Goal: Task Accomplishment & Management: Complete application form

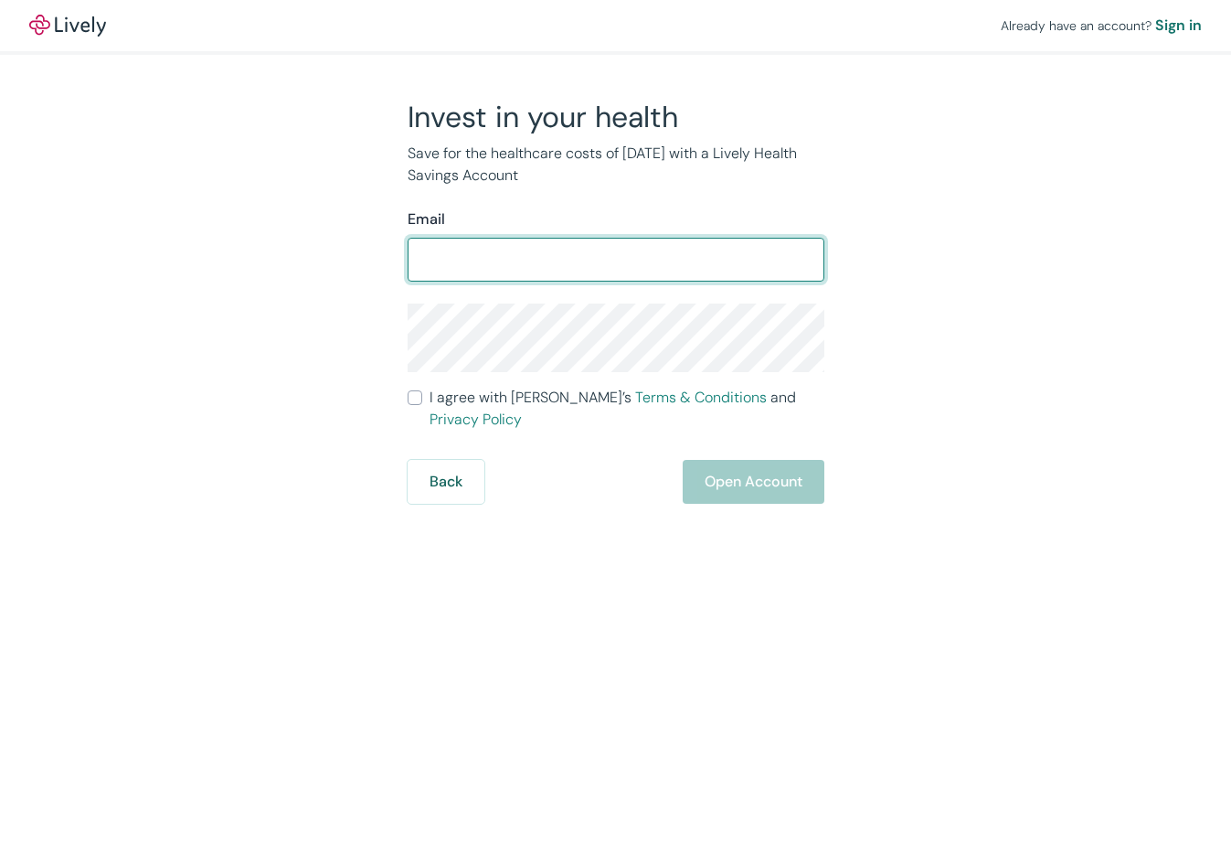
scroll to position [1239, 0]
type input "[PERSON_NAME][EMAIL_ADDRESS][DOMAIN_NAME]"
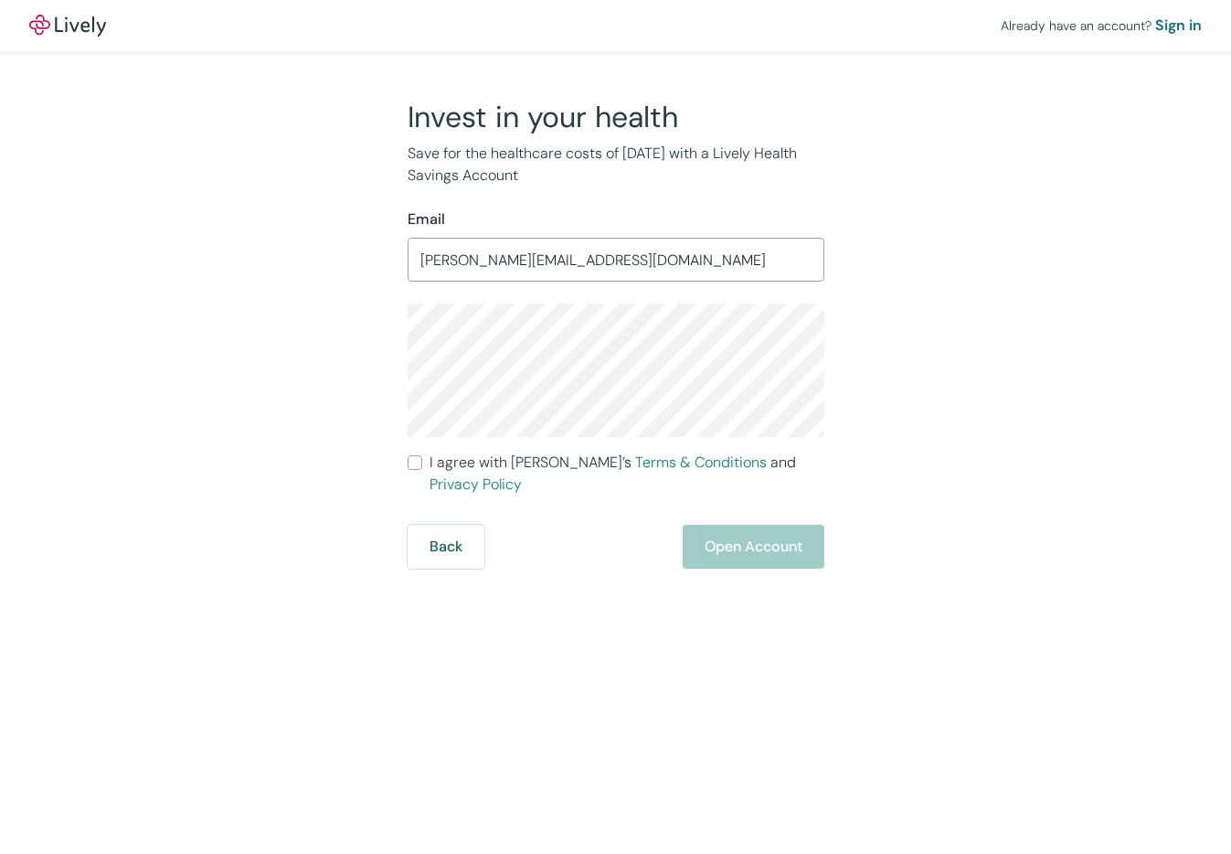
click at [496, 463] on span "I agree with Lively’s Terms & Conditions and Privacy Policy" at bounding box center [627, 473] width 395 height 44
click at [422, 463] on input "I agree with Lively’s Terms & Conditions and Privacy Policy" at bounding box center [415, 462] width 15 height 15
checkbox input "true"
type textarea "BnQy"
click at [374, 324] on div "Invest in your health Save for the healthcare costs of [DATE] with a Lively Hea…" at bounding box center [604, 334] width 877 height 470
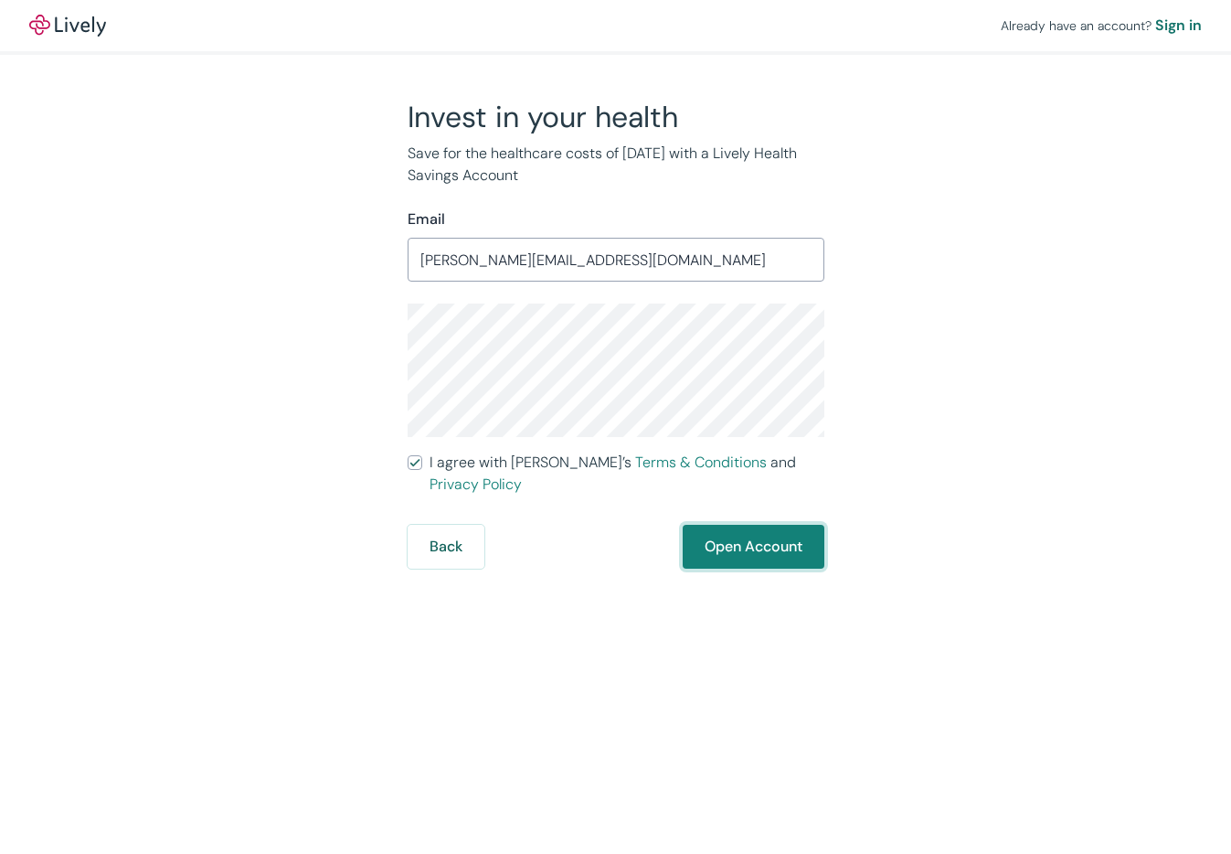
click at [737, 525] on button "Open Account" at bounding box center [754, 547] width 142 height 44
